Goal: Check status

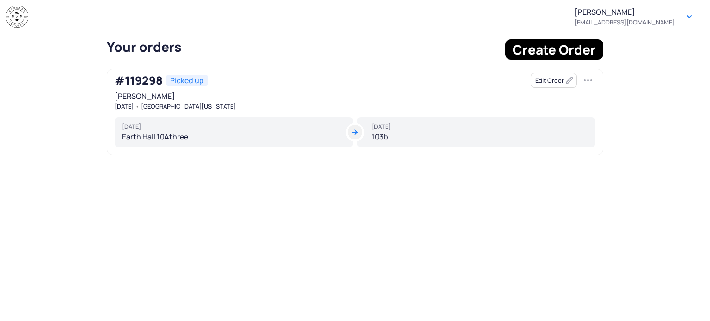
click at [394, 136] on div "[DATE] 103b" at bounding box center [476, 132] width 238 height 30
click at [424, 133] on div "[DATE] 103b" at bounding box center [476, 132] width 238 height 30
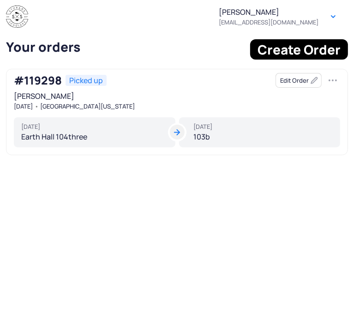
click at [227, 140] on div "[DATE] 103b" at bounding box center [260, 132] width 162 height 30
click at [83, 136] on div "[DATE] Earth Hall 104three" at bounding box center [95, 132] width 162 height 30
click at [109, 136] on div "[DATE] Earth Hall 104three" at bounding box center [95, 132] width 162 height 30
click at [36, 140] on div "[DATE] Earth Hall 104three" at bounding box center [95, 132] width 162 height 30
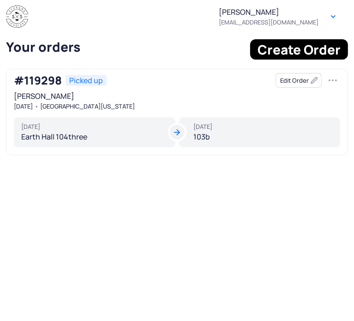
click at [335, 81] on button "button" at bounding box center [333, 80] width 15 height 15
click at [183, 92] on div "[PERSON_NAME] [DATE] [GEOGRAPHIC_DATA][US_STATE]" at bounding box center [177, 100] width 327 height 18
click at [48, 100] on div "[PERSON_NAME] [DATE] [GEOGRAPHIC_DATA][US_STATE]" at bounding box center [177, 100] width 327 height 18
click at [295, 79] on button "Edit Order" at bounding box center [299, 80] width 46 height 15
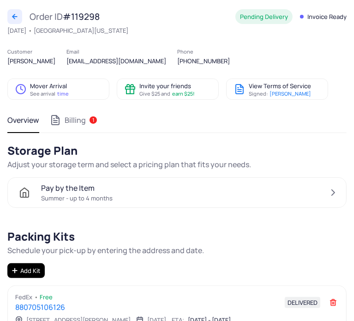
scroll to position [11, 0]
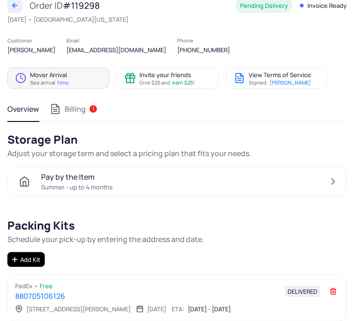
click at [49, 82] on span "See arrival time" at bounding box center [49, 82] width 39 height 6
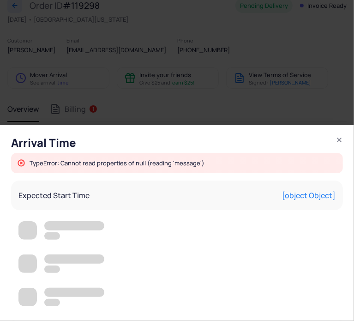
click at [161, 68] on section "Arrival Time TypeError: Cannot read properties of null (reading 'message') Expe…" at bounding box center [177, 160] width 354 height 321
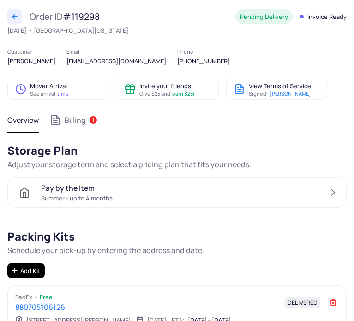
scroll to position [0, 0]
click at [50, 91] on span "See arrival time" at bounding box center [49, 94] width 39 height 6
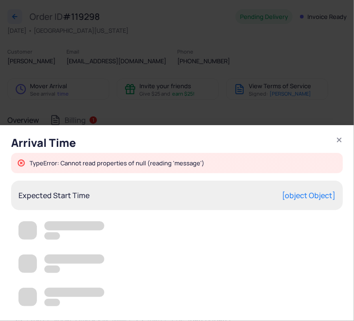
click at [315, 196] on span "[object Object]" at bounding box center [309, 195] width 54 height 9
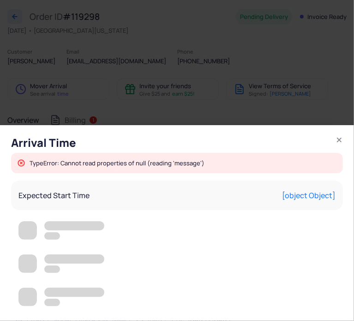
click at [340, 144] on icon "button" at bounding box center [339, 139] width 7 height 7
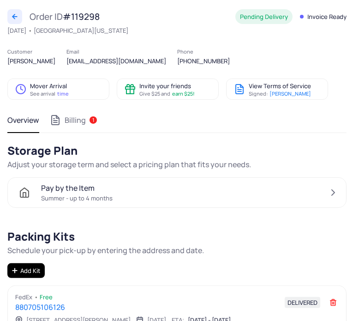
click at [17, 22] on button at bounding box center [14, 16] width 15 height 15
